Goal: Transaction & Acquisition: Book appointment/travel/reservation

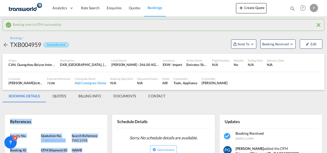
scroll to position [77, 0]
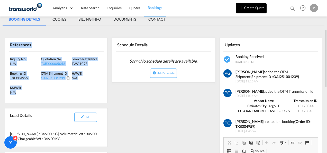
click at [249, 7] on button "Create Quote" at bounding box center [251, 8] width 31 height 10
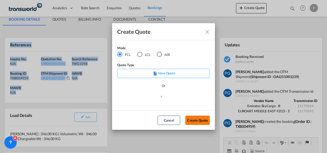
click at [193, 118] on button "Create Quote" at bounding box center [197, 119] width 24 height 9
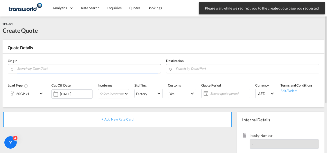
click at [55, 67] on input "Search by Door/Port" at bounding box center [87, 68] width 141 height 9
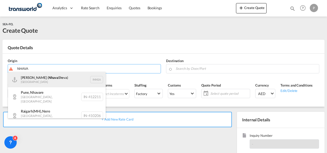
click at [44, 79] on div "[PERSON_NAME] ( [PERSON_NAME]) [GEOGRAPHIC_DATA] INNSA" at bounding box center [57, 79] width 98 height 15
type input "[PERSON_NAME] ([PERSON_NAME]), [GEOGRAPHIC_DATA]"
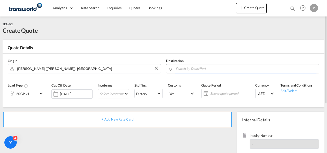
click at [189, 70] on input "Search by Door/Port" at bounding box center [245, 68] width 141 height 9
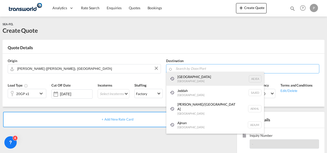
click at [188, 83] on div "[GEOGRAPHIC_DATA] [GEOGRAPHIC_DATA]" at bounding box center [215, 79] width 98 height 14
type input "[GEOGRAPHIC_DATA], [GEOGRAPHIC_DATA]"
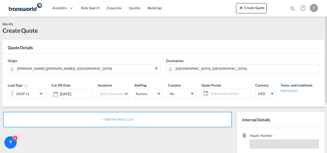
click at [36, 92] on div "20GP x1" at bounding box center [23, 93] width 30 height 9
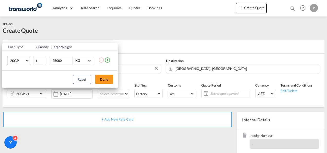
click at [23, 62] on span "20GP" at bounding box center [17, 60] width 15 height 5
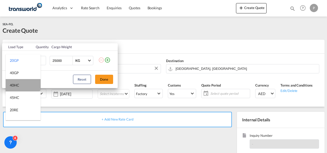
click at [23, 83] on md-option "40HC" at bounding box center [23, 85] width 35 height 12
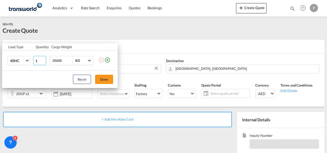
click at [39, 60] on input "1" at bounding box center [39, 60] width 13 height 9
type input "2"
click at [101, 78] on button "Done" at bounding box center [104, 78] width 18 height 9
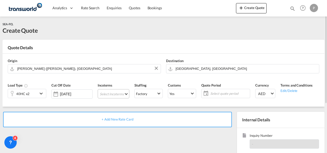
click at [104, 94] on md-select "Select Incoterms CPT - export Carrier Paid to CIF - import Cost,Insurance and F…" at bounding box center [114, 93] width 32 height 9
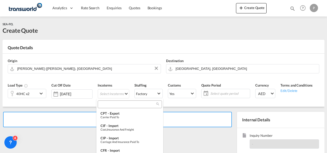
click at [104, 102] on input "search" at bounding box center [127, 104] width 57 height 5
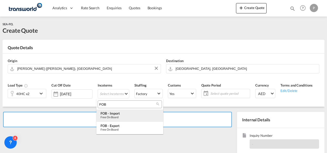
type input "FOB"
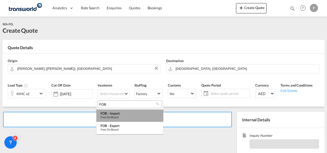
click at [118, 114] on div "FOB - import" at bounding box center [129, 113] width 59 height 4
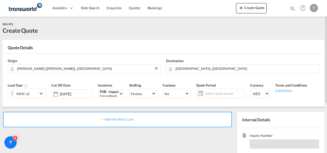
click at [211, 95] on span "Select quote period" at bounding box center [224, 93] width 38 height 5
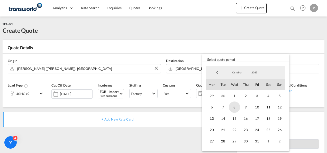
click at [235, 106] on span "8" at bounding box center [234, 106] width 11 height 11
click at [257, 141] on span "31" at bounding box center [256, 140] width 11 height 11
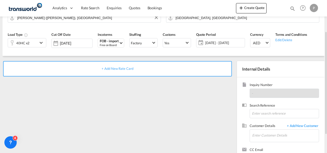
scroll to position [51, 0]
click at [269, 113] on input at bounding box center [283, 112] width 69 height 9
type input "TWG1108"
click at [265, 136] on input "Enter Customer Details" at bounding box center [285, 135] width 67 height 12
type input "B"
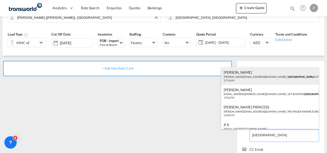
click at [261, 79] on div "[PERSON_NAME] [PERSON_NAME][EMAIL_ADDRESS][DOMAIN_NAME] | DUBAI AUTO GALLERY LL…" at bounding box center [270, 75] width 98 height 17
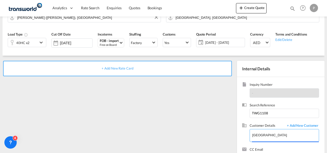
type input "DUBAI AUTO GALLERY LLC, [PERSON_NAME], [PERSON_NAME][EMAIL_ADDRESS][DOMAIN_NAME]"
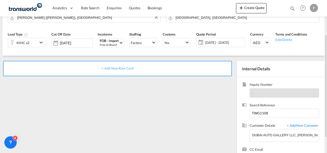
click at [125, 68] on span "+ Add New Rate Card" at bounding box center [117, 68] width 32 height 4
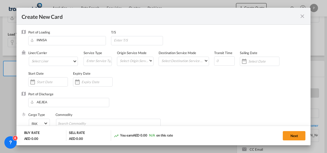
type input "Basic Ocean Freight"
select select "per equipment"
click at [44, 60] on md-select "Select Liner 2HM LOGISTICS D.O.O. / TDWC-CAPODISTRI 2HM LOGISTICS D.O.O. / TDWC…" at bounding box center [53, 60] width 49 height 9
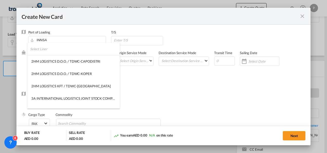
click at [59, 47] on input "search" at bounding box center [75, 49] width 90 height 12
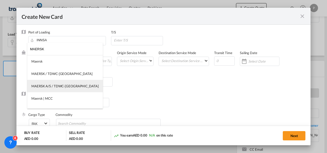
type input "MAERSK"
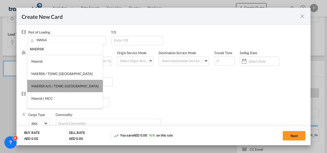
click at [68, 86] on div "MAERSK A/S / TDWC-[GEOGRAPHIC_DATA]" at bounding box center [64, 85] width 67 height 5
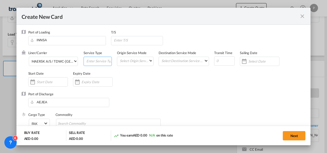
click at [93, 62] on input "Create New Card ..." at bounding box center [99, 61] width 26 height 8
type input "FOB IMPORT"
click at [90, 83] on input "Create New Card ..." at bounding box center [96, 82] width 31 height 4
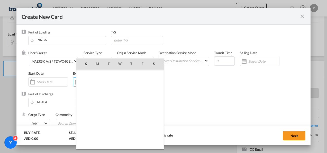
scroll to position [119018, 0]
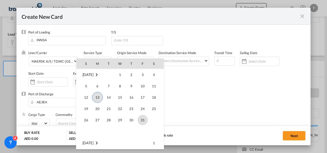
click at [143, 120] on span "31" at bounding box center [142, 120] width 10 height 10
type input "[DATE]"
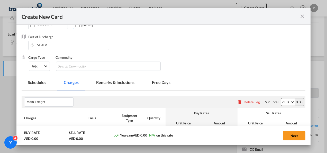
scroll to position [58, 0]
click at [93, 64] on input "Search Commodity" at bounding box center [81, 66] width 47 height 8
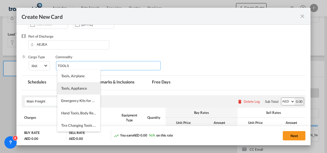
type input "TOOLS"
click at [81, 87] on span "Tools, Appliance" at bounding box center [74, 88] width 26 height 4
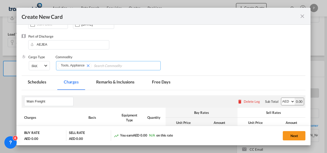
scroll to position [91, 0]
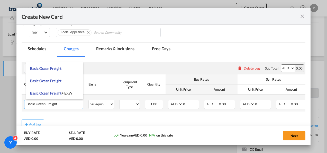
click at [60, 105] on input "Basic Ocean Freight" at bounding box center [55, 104] width 56 height 8
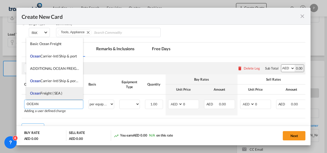
click at [51, 92] on span "Ocean Freight ( SEA )" at bounding box center [46, 93] width 32 height 4
type input "Ocean Freight ( SEA )"
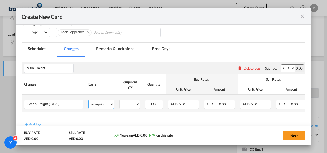
click at [96, 100] on select "per equipment per container per B/L per shipping bill per shipment % on freight…" at bounding box center [101, 104] width 25 height 8
select select "per shipment"
click at [89, 100] on select "per equipment per container per B/L per shipping bill per shipment % on freight…" at bounding box center [101, 104] width 25 height 8
click at [173, 103] on select "AED AFN ALL AMD ANG AOA ARS AUD AWG AZN BAM BBD BDT BGN BHD BIF BMD BND [PERSON…" at bounding box center [175, 103] width 13 height 7
select select "string:USD"
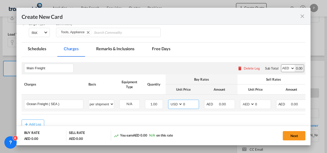
click at [169, 100] on select "AED AFN ALL AMD ANG AOA ARS AUD AWG AZN BAM BBD BDT BGN BHD BIF BMD BND [PERSON…" at bounding box center [175, 103] width 13 height 7
click at [190, 104] on input "0" at bounding box center [191, 104] width 16 height 8
type input "115"
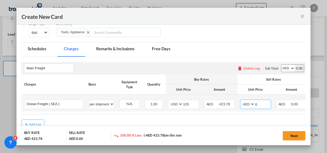
click at [261, 104] on input "0" at bounding box center [262, 104] width 16 height 8
click at [246, 103] on select "AED AFN ALL AMD ANG AOA ARS AUD AWG AZN BAM BBD BDT BGN BHD BIF BMD BND [PERSON…" at bounding box center [247, 103] width 13 height 7
select select "string:USD"
click at [241, 100] on select "AED AFN ALL AMD ANG AOA ARS AUD AWG AZN BAM BBD BDT BGN BHD BIF BMD BND [PERSON…" at bounding box center [247, 103] width 13 height 7
click at [259, 102] on input "0" at bounding box center [262, 104] width 16 height 8
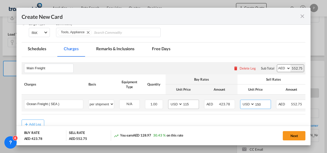
type input "150"
click at [189, 102] on input "115" at bounding box center [191, 104] width 16 height 8
click at [174, 103] on select "AED AFN ALL AMD ANG AOA ARS AUD AWG AZN BAM BBD BDT BGN BHD BIF BMD BND [PERSON…" at bounding box center [175, 103] width 13 height 7
select select "string:AED"
click at [169, 100] on select "AED AFN ALL AMD ANG AOA ARS AUD AWG AZN BAM BBD BDT BGN BHD BIF BMD BND [PERSON…" at bounding box center [175, 103] width 13 height 7
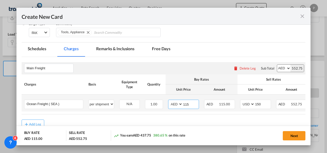
click at [191, 102] on input "115" at bounding box center [191, 104] width 16 height 8
type input "1"
type input "2587.5"
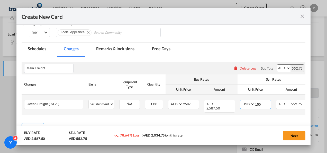
click at [264, 105] on input "150" at bounding box center [262, 104] width 16 height 8
type input "1"
click at [244, 102] on select "AED AFN ALL AMD ANG AOA ARS AUD AWG AZN BAM BBD BDT BGN BHD BIF BMD BND [PERSON…" at bounding box center [247, 103] width 13 height 7
select select "string:AED"
click at [241, 100] on select "AED AFN ALL AMD ANG AOA ARS AUD AWG AZN BAM BBD BDT BGN BHD BIF BMD BND [PERSON…" at bounding box center [247, 103] width 13 height 7
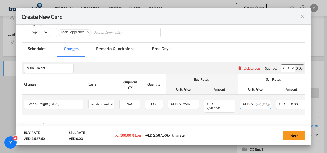
click at [262, 103] on input "Create New Card ..." at bounding box center [262, 104] width 16 height 8
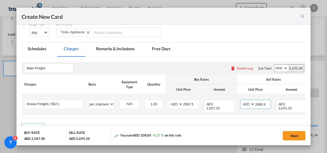
type input "2695.5"
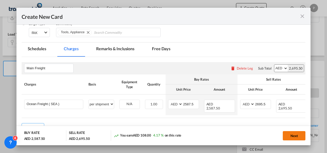
click at [295, 133] on button "Next" at bounding box center [293, 135] width 23 height 9
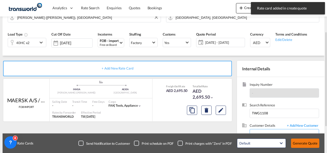
drag, startPoint x: 295, startPoint y: 133, endPoint x: 298, endPoint y: 141, distance: 8.9
click at [298, 141] on button "Generate Quote" at bounding box center [305, 142] width 28 height 9
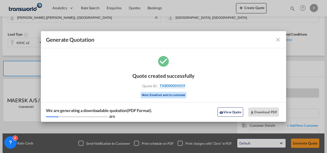
click at [166, 85] on span "TXB000005059" at bounding box center [171, 85] width 25 height 5
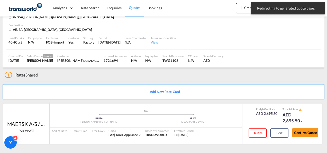
scroll to position [32, 0]
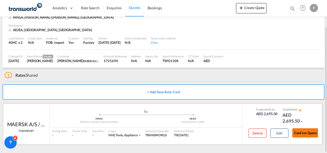
click at [298, 130] on button "Confirm Quote" at bounding box center [305, 132] width 26 height 9
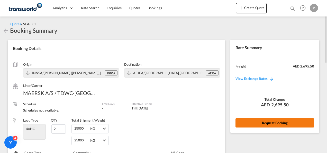
click at [280, 120] on button "Request Booking" at bounding box center [274, 122] width 79 height 9
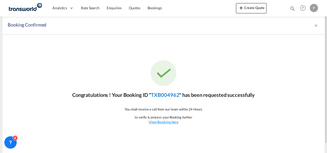
click at [164, 92] on link "TXB004962" at bounding box center [165, 94] width 28 height 6
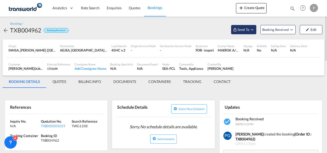
click at [240, 30] on span "Send To" at bounding box center [243, 29] width 13 height 5
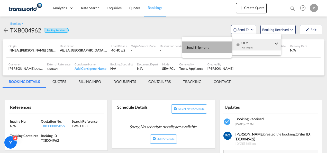
click at [216, 46] on button "Send Shipment" at bounding box center [206, 47] width 49 height 12
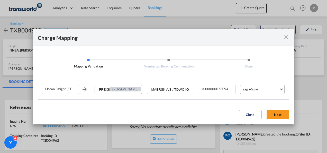
click at [248, 88] on md-select "Leg Name HANDLING ORIGIN VESSEL HANDLING DESTINATION OTHERS TL PICK UP CUSTOMS …" at bounding box center [262, 88] width 44 height 9
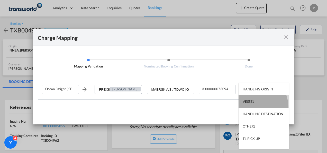
click at [249, 107] on md-option "VESSEL" at bounding box center [263, 101] width 50 height 12
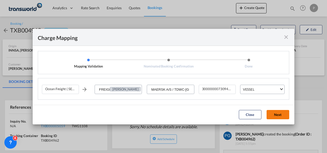
click at [272, 115] on button "Next" at bounding box center [277, 114] width 23 height 9
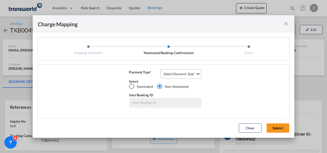
click at [191, 74] on md-select "Select Payment Type COLLECT PREPAID" at bounding box center [180, 73] width 41 height 9
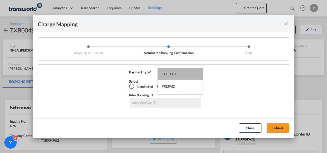
click at [191, 74] on md-option "COLLECT" at bounding box center [179, 74] width 45 height 12
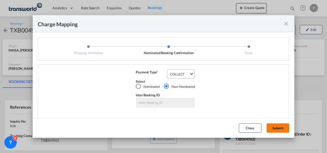
click at [273, 128] on button "Submit" at bounding box center [277, 127] width 23 height 9
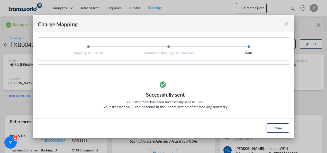
click at [284, 24] on md-icon "icon-close fg-AAA8AD cursor" at bounding box center [286, 24] width 6 height 6
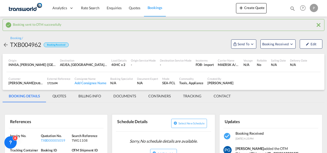
scroll to position [65, 0]
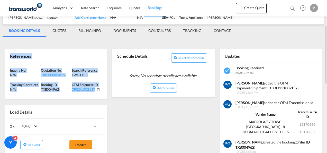
drag, startPoint x: 9, startPoint y: 53, endPoint x: 97, endPoint y: 97, distance: 98.4
click at [97, 97] on div "References Inquiry No. N/A Quotation No. TXB000005059 Search Reference TWG1108 …" at bounding box center [56, 74] width 103 height 51
copy div "References Inquiry No. N/A Quotation No. TXB000005059 Search Reference TWG1108 …"
